Goal: Task Accomplishment & Management: Complete application form

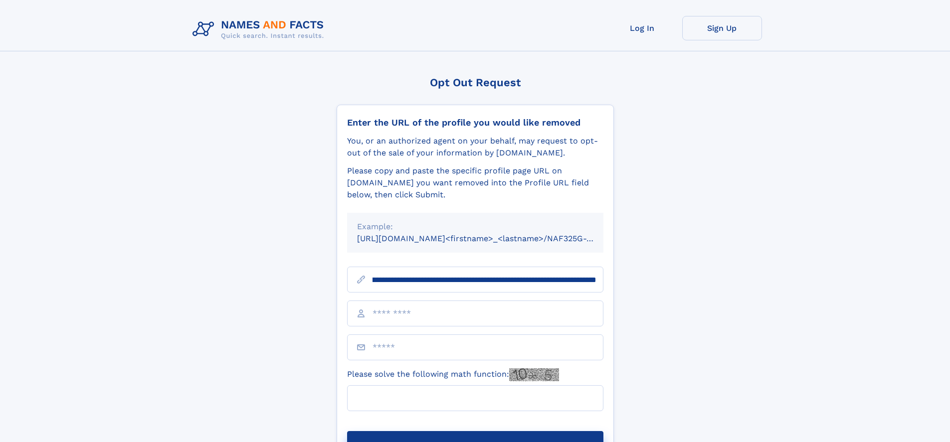
scroll to position [0, 115]
type input "**********"
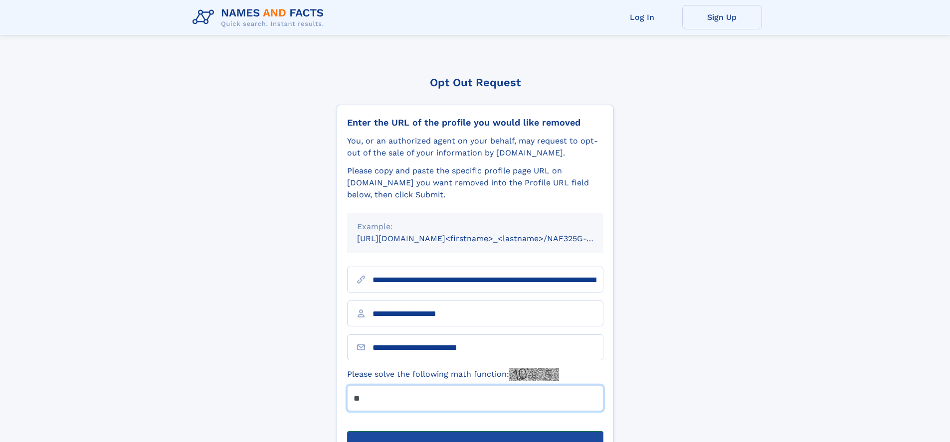
type input "**"
click at [475, 431] on button "Submit Opt Out Request" at bounding box center [475, 447] width 256 height 32
